Goal: Find specific page/section: Find specific page/section

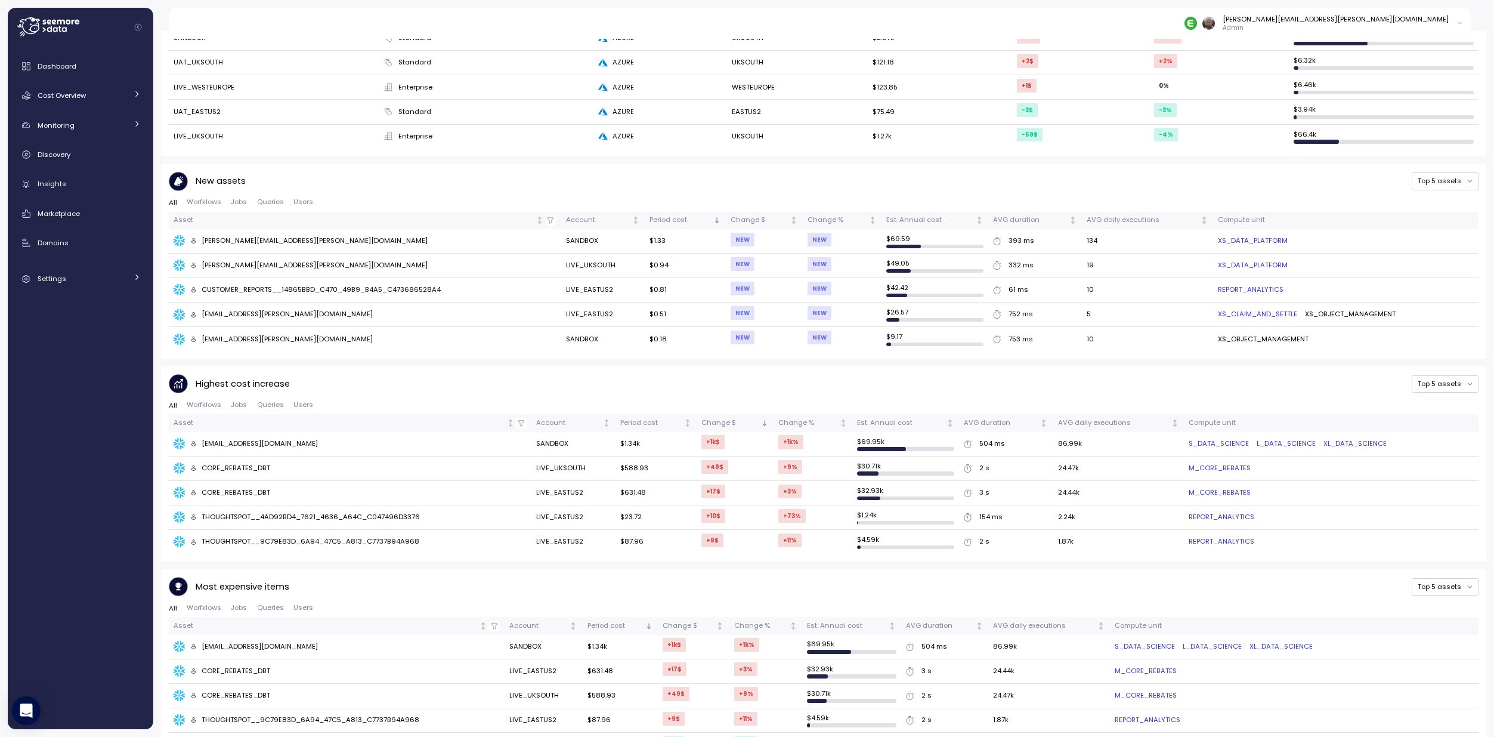
scroll to position [520, 0]
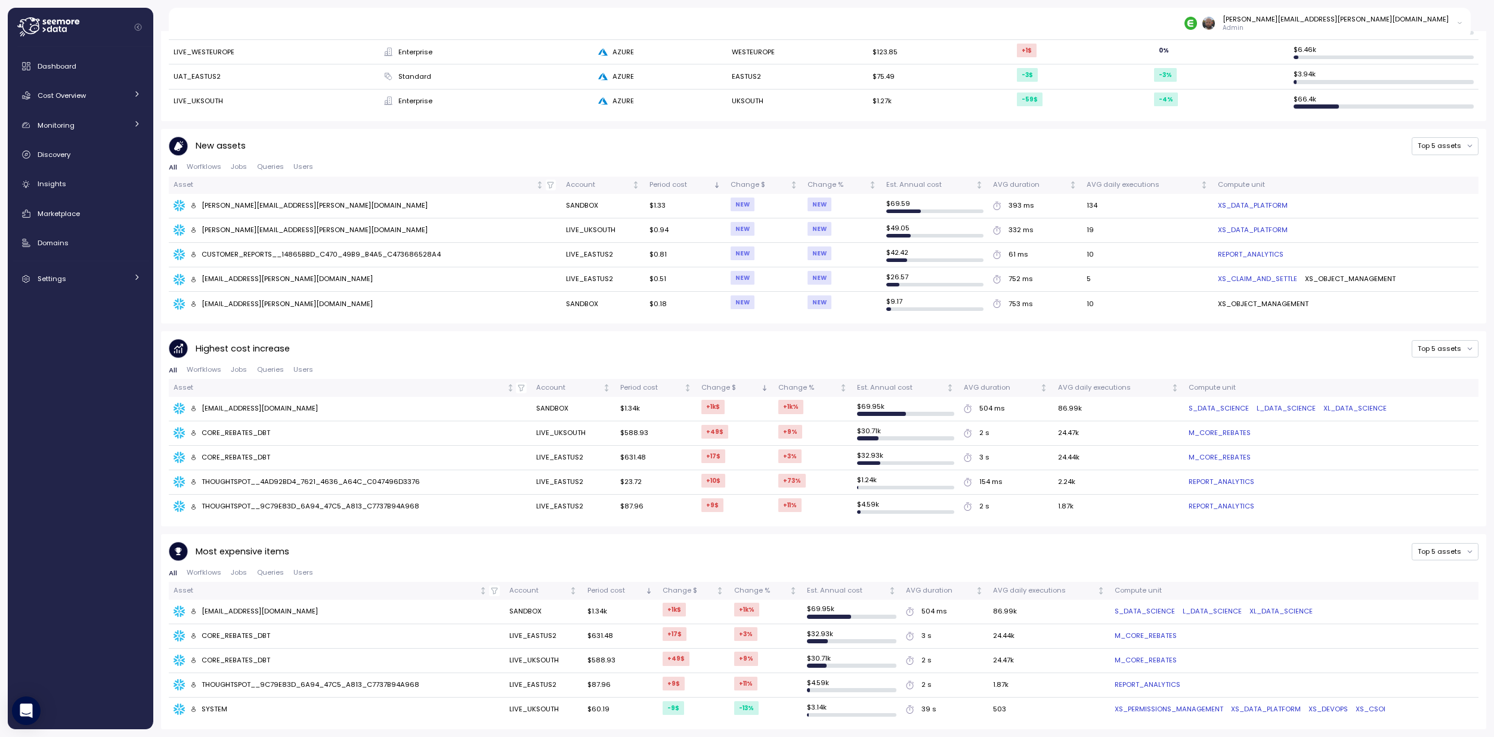
click at [1208, 455] on link "M_CORE_REBATES" at bounding box center [1220, 457] width 62 height 11
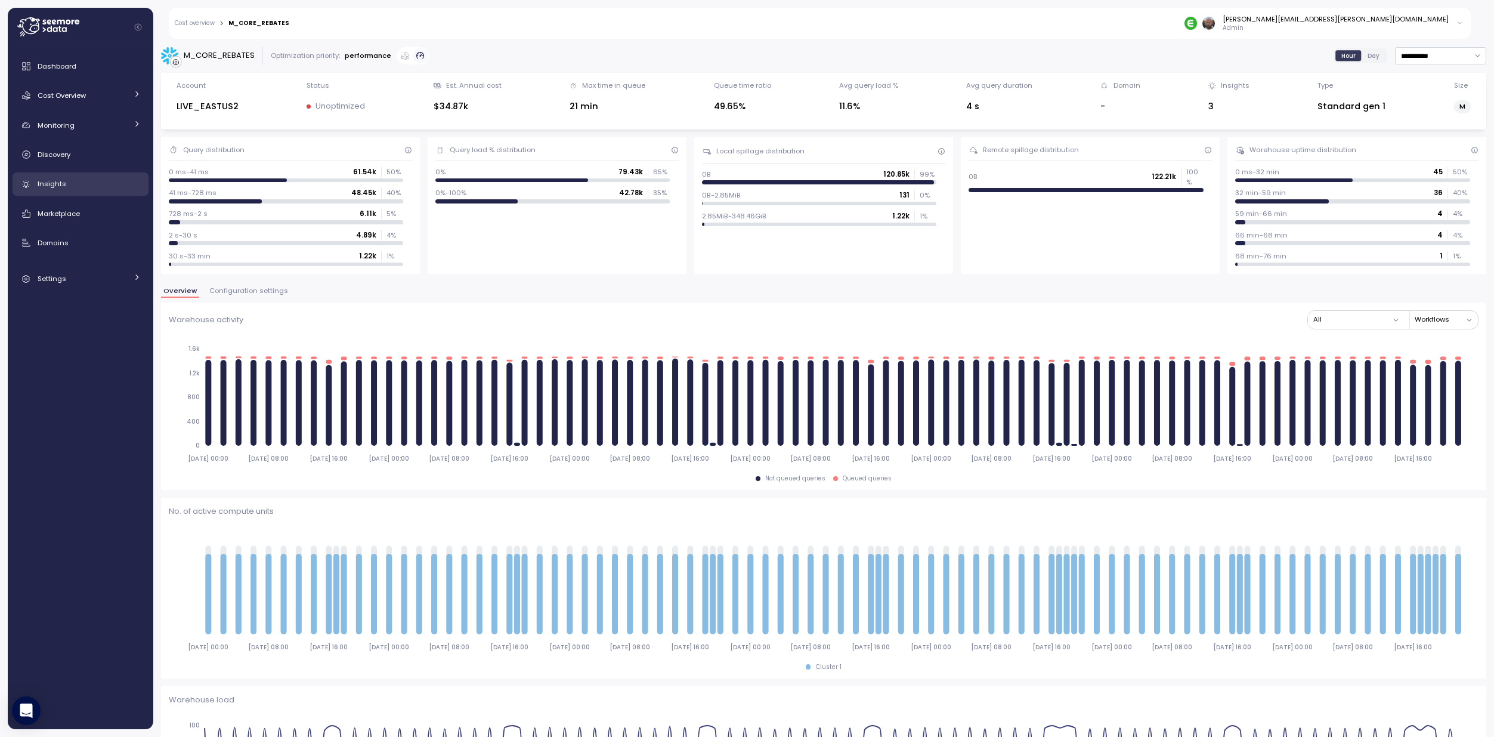
click at [66, 194] on link "Insights" at bounding box center [81, 184] width 136 height 24
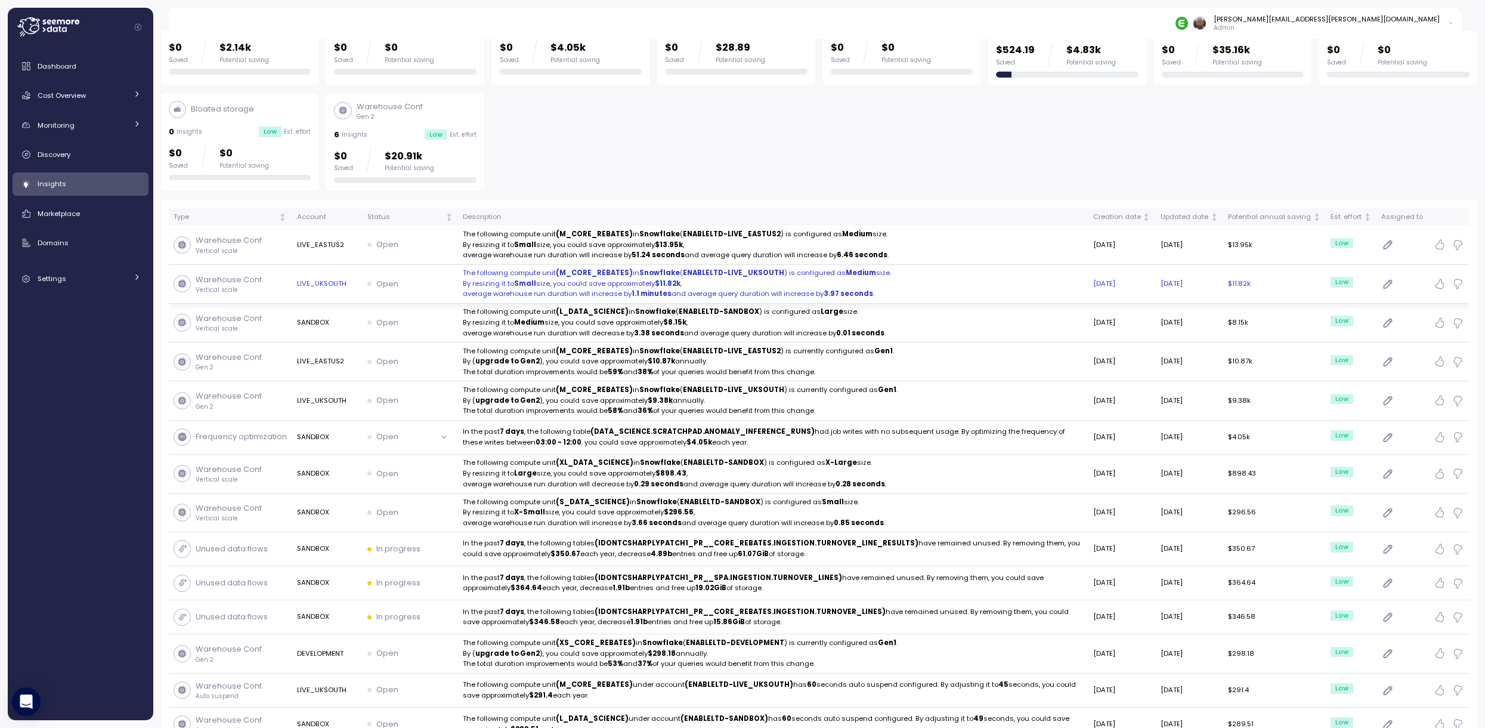
scroll to position [141, 0]
